Goal: Navigation & Orientation: Find specific page/section

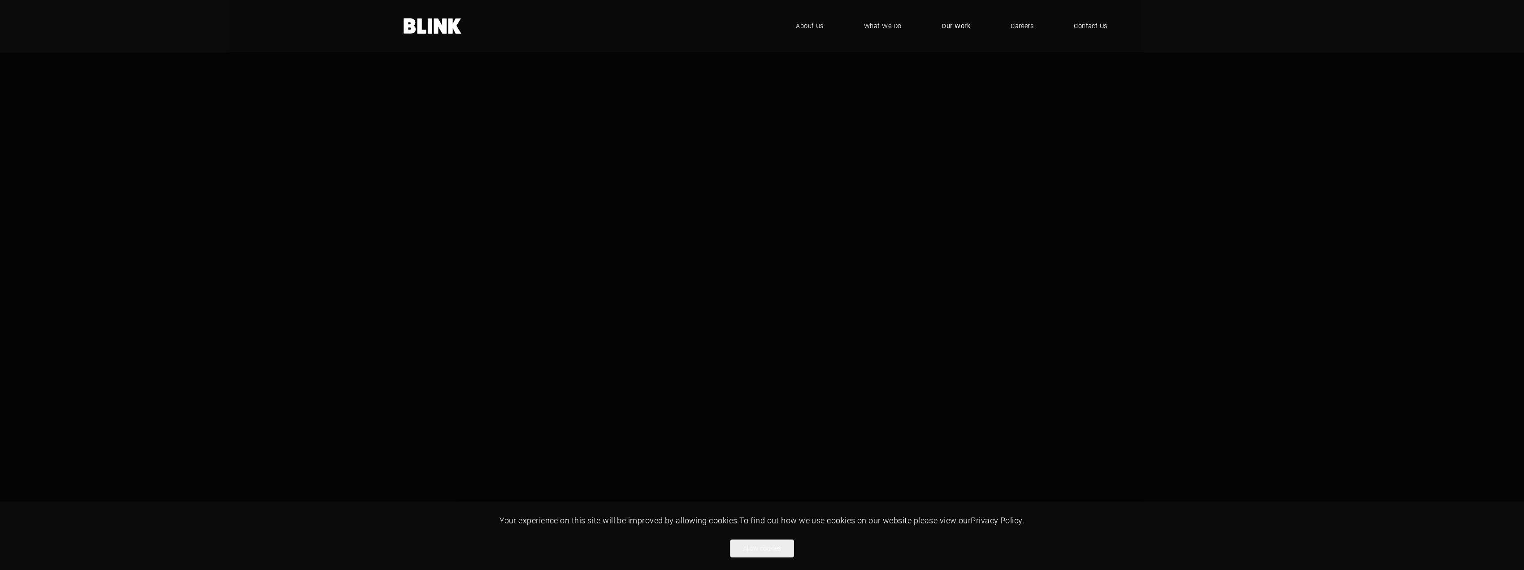
click at [965, 24] on span "Our Work" at bounding box center [956, 26] width 29 height 10
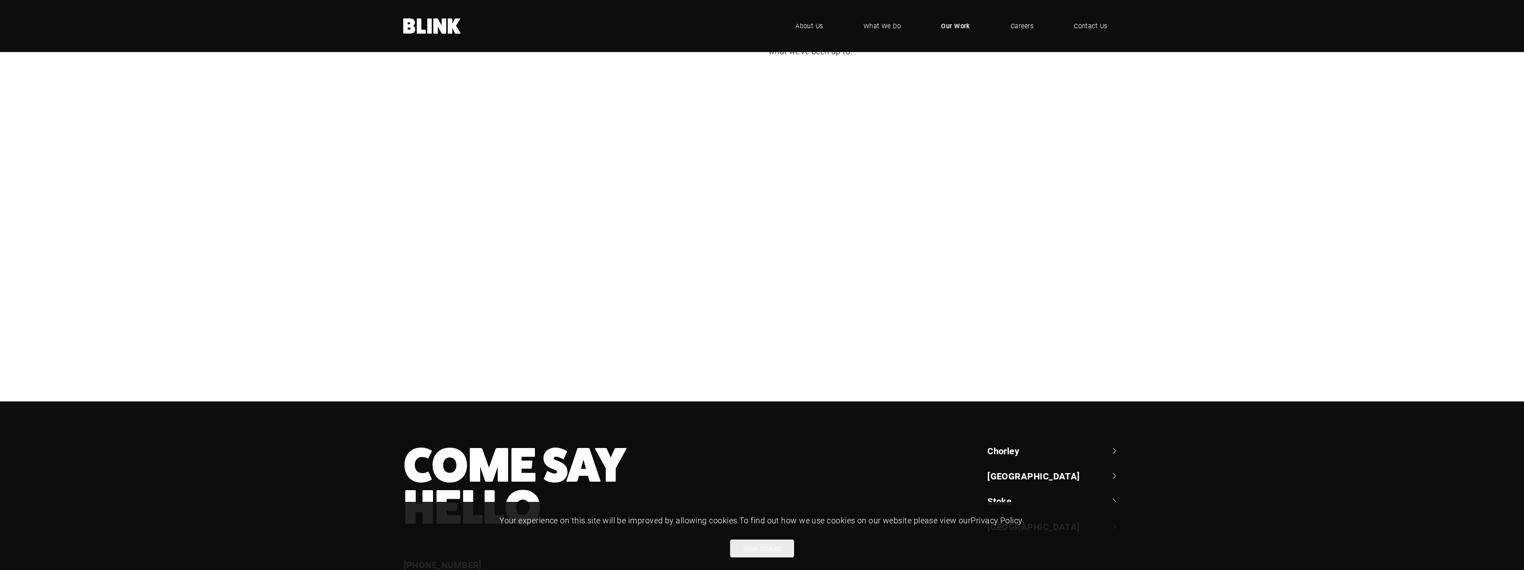
scroll to position [179, 0]
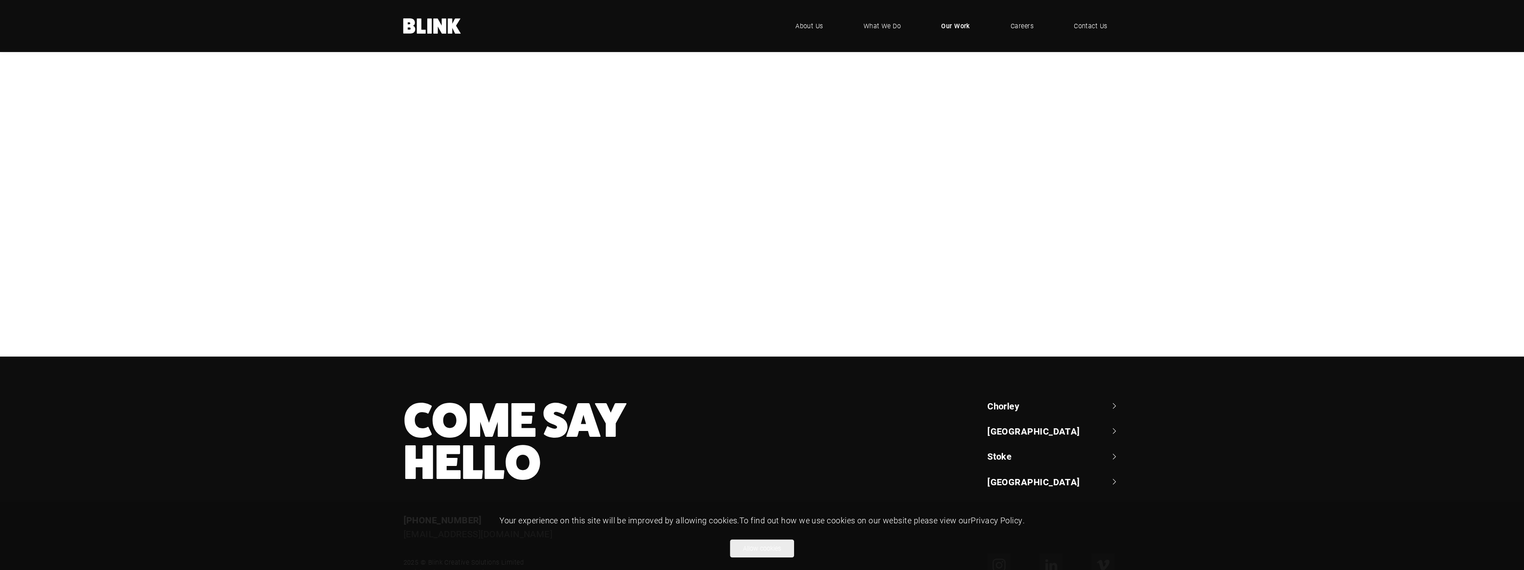
click at [0, 0] on div "Lampenwelt" at bounding box center [0, 0] width 0 height 0
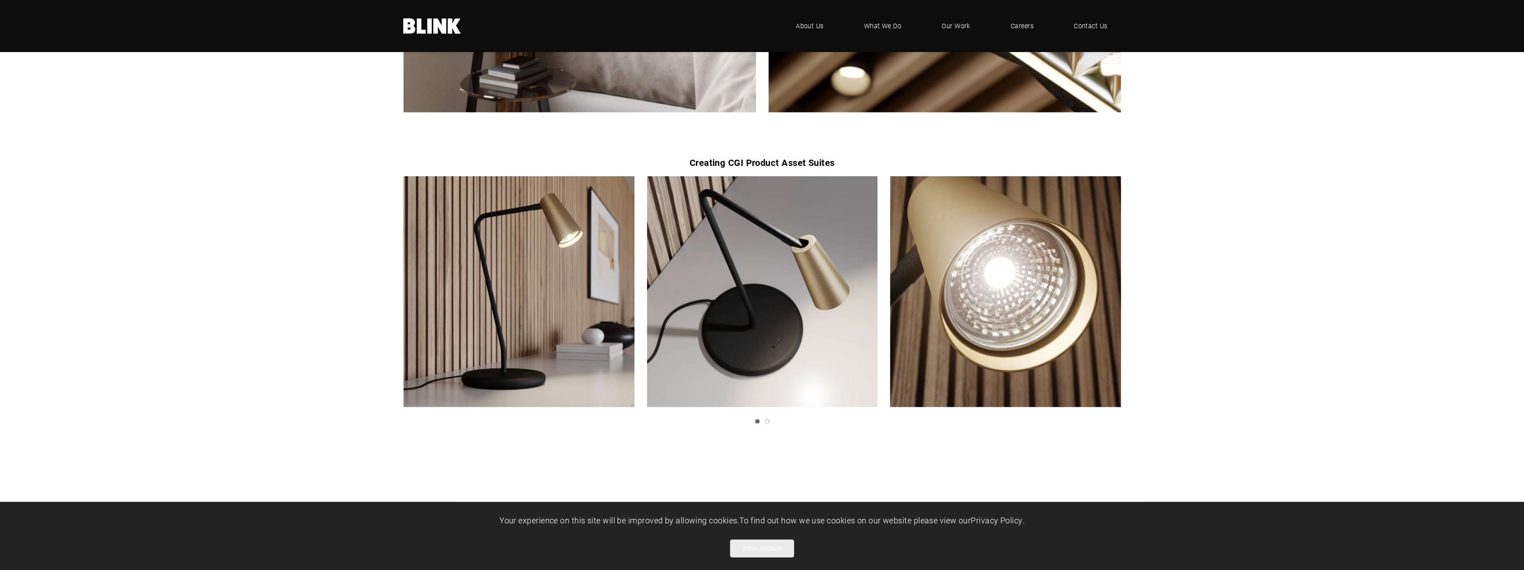
scroll to position [2511, 0]
